Goal: Information Seeking & Learning: Learn about a topic

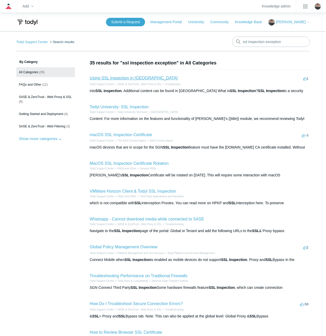
click at [105, 79] on link "Using SSL Inspection in [GEOGRAPHIC_DATA]" at bounding box center [134, 78] width 88 height 4
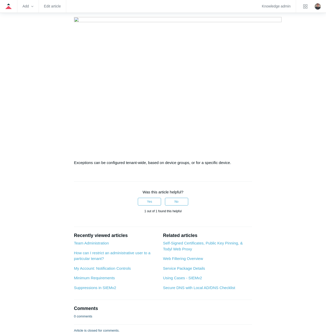
scroll to position [697, 0]
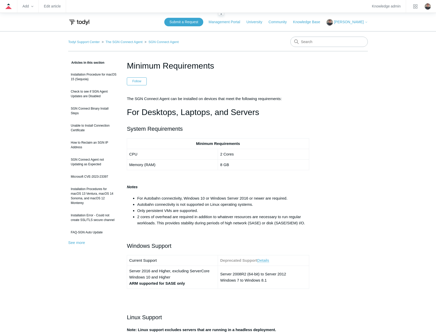
scroll to position [930, 0]
